Goal: Information Seeking & Learning: Find specific page/section

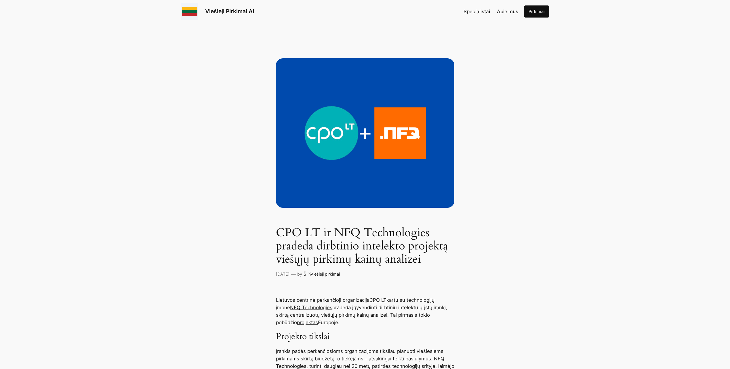
click at [535, 12] on link "Pirkimai" at bounding box center [536, 11] width 25 height 12
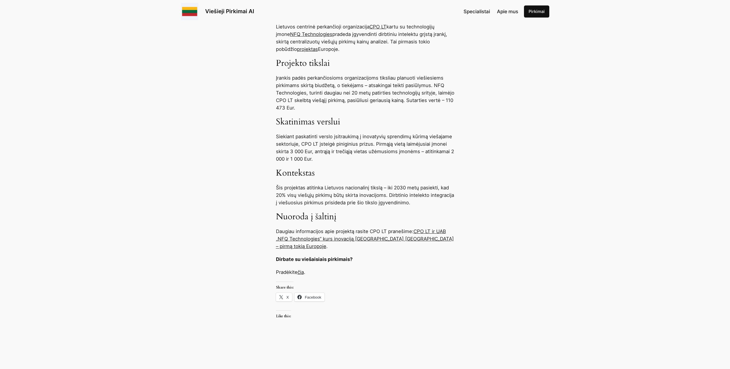
scroll to position [403, 0]
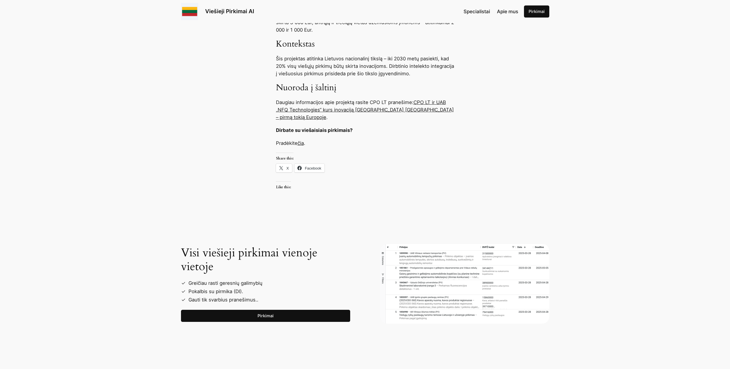
click at [271, 316] on link "Pirkimai" at bounding box center [265, 316] width 169 height 12
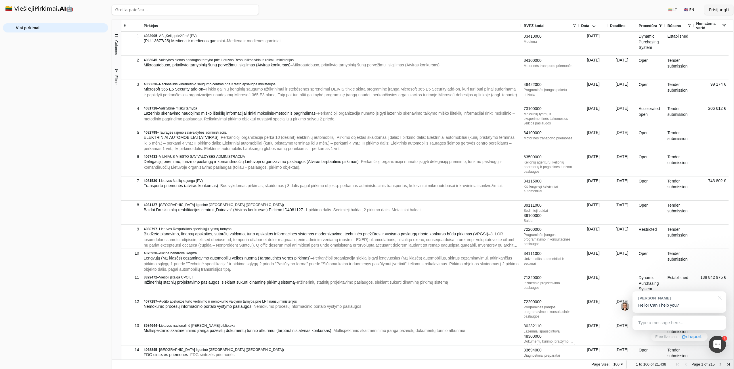
click at [152, 11] on input "search" at bounding box center [185, 10] width 147 height 10
click button "Ieškoti" at bounding box center [247, 10] width 22 height 10
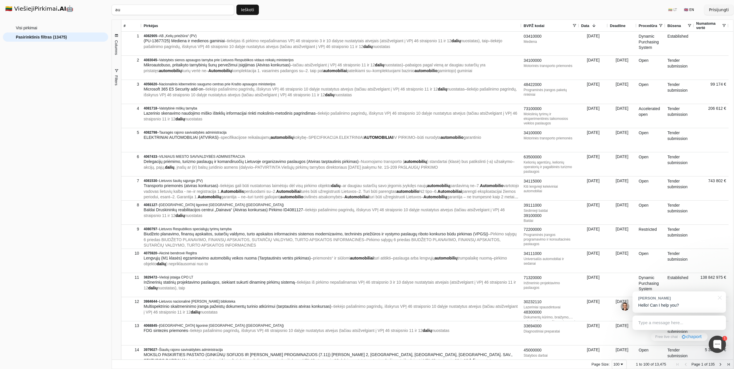
type input "a"
click button "Ieškoti" at bounding box center [247, 10] width 22 height 10
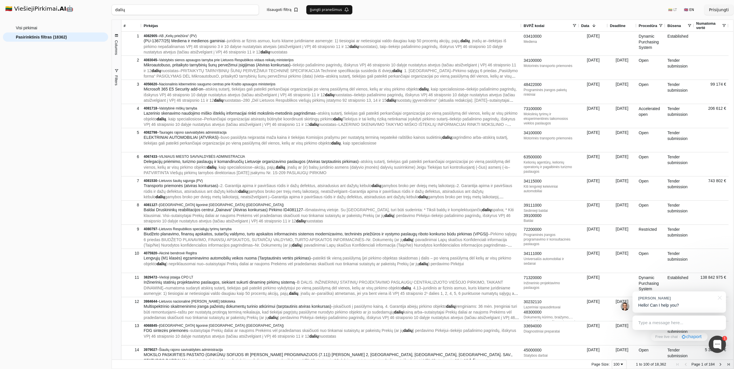
drag, startPoint x: 144, startPoint y: 11, endPoint x: 75, endPoint y: 6, distance: 68.3
click at [76, 8] on div "🇱🇹 ViešiejiPirkimai .AI 🤖 Prisijungti Group Visi pirkimai Pasirinktinis filtras…" at bounding box center [367, 184] width 734 height 369
type input "dalys"
click button "Ieškoti" at bounding box center [247, 10] width 22 height 10
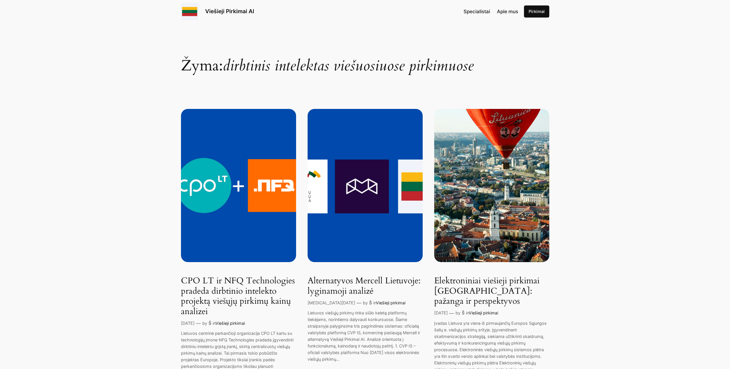
click at [228, 16] on div "Viešieji Pirkimai AI" at bounding box center [217, 11] width 73 height 17
click at [533, 15] on link "Pirkimai" at bounding box center [536, 11] width 25 height 12
